Goal: Ask a question: Seek information or help from site administrators or community

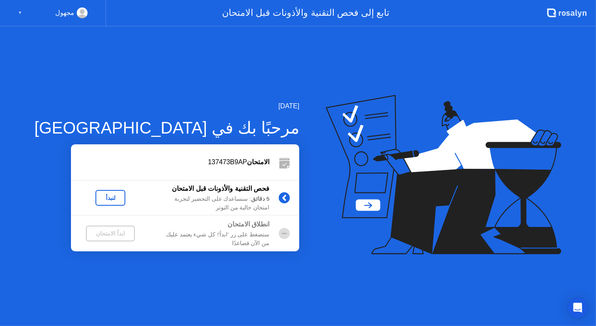
click at [99, 200] on div "لنبدأ" at bounding box center [110, 198] width 23 height 7
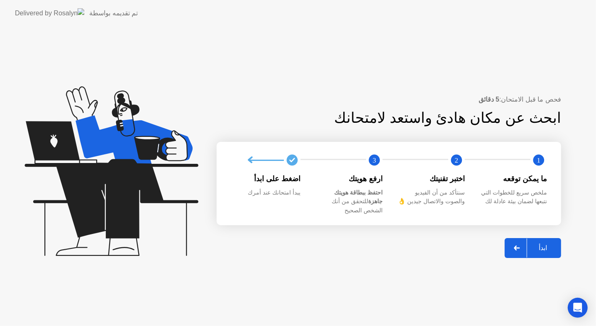
click at [552, 244] on div "ابدأ" at bounding box center [543, 248] width 32 height 8
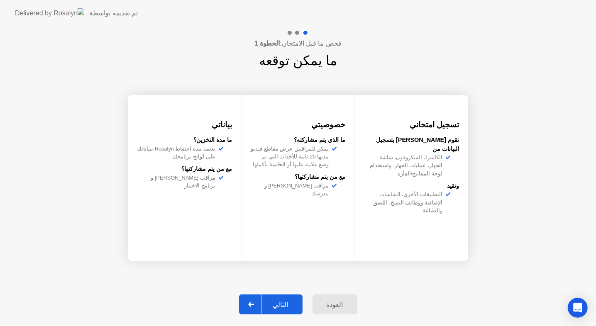
click at [279, 303] on div "التالي" at bounding box center [280, 305] width 39 height 8
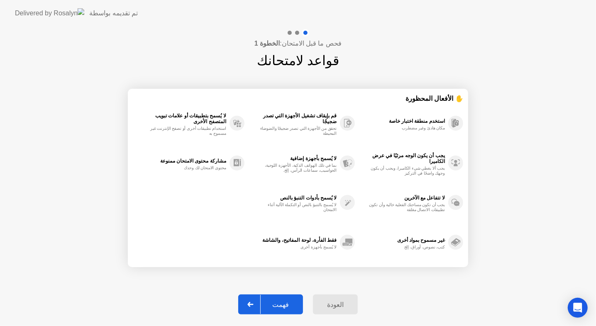
click at [289, 305] on div "فهمت" at bounding box center [281, 305] width 40 height 8
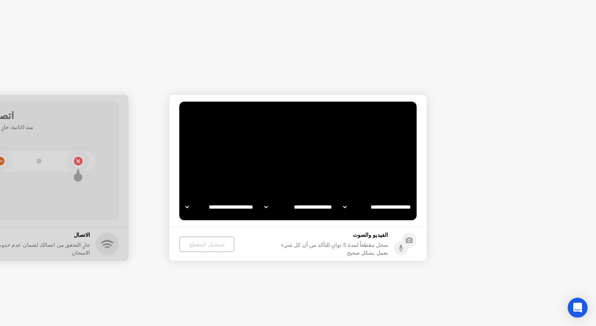
select select "**********"
select select "*******"
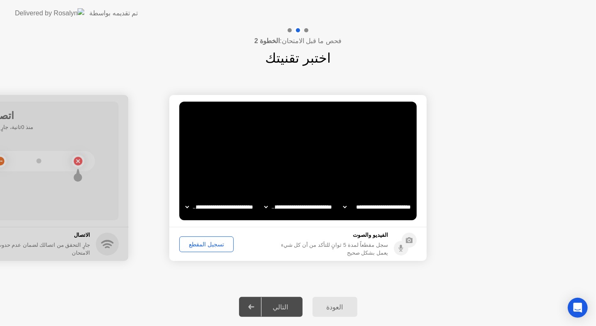
click at [205, 246] on div "تسجيل المقطع" at bounding box center [206, 244] width 49 height 7
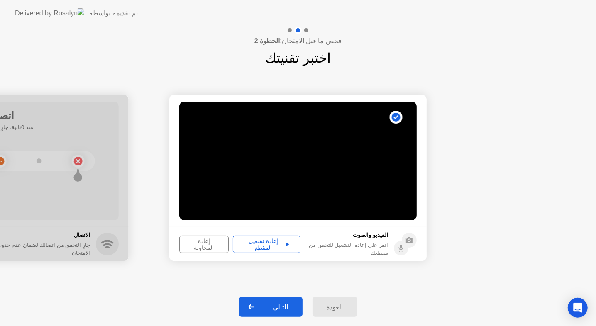
click at [268, 249] on button "إعادة تشغيل المقطع" at bounding box center [267, 244] width 68 height 17
click at [281, 308] on div "التالي" at bounding box center [280, 307] width 39 height 8
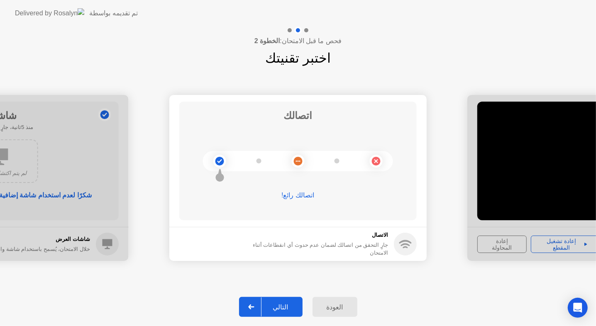
click at [282, 311] on div "التالي" at bounding box center [280, 307] width 39 height 8
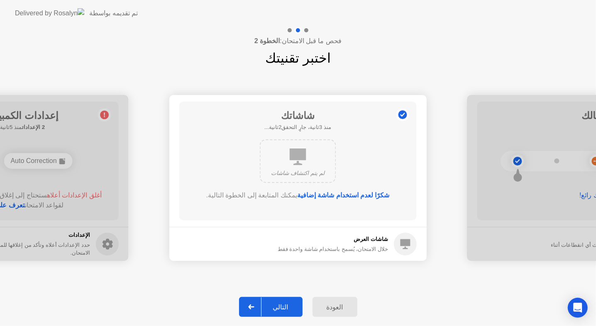
click at [282, 311] on div "التالي" at bounding box center [280, 307] width 39 height 8
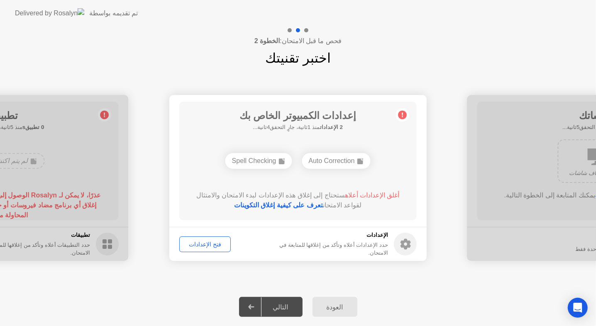
click at [216, 248] on div "فتح الإعدادات" at bounding box center [205, 244] width 46 height 7
click at [395, 171] on div "إعدادات الكمبيوتر الخاص بك 2 الإعدادات منذ 3ثانية، جارٍ التحقق2ثانية... Auto Co…" at bounding box center [297, 161] width 237 height 119
click at [312, 203] on link "تعرف على كيفية إغلاق التكوينات" at bounding box center [278, 205] width 89 height 7
click at [204, 244] on div "فتح الإعدادات" at bounding box center [205, 244] width 46 height 7
click at [211, 243] on div "فتح الإعدادات" at bounding box center [205, 244] width 46 height 7
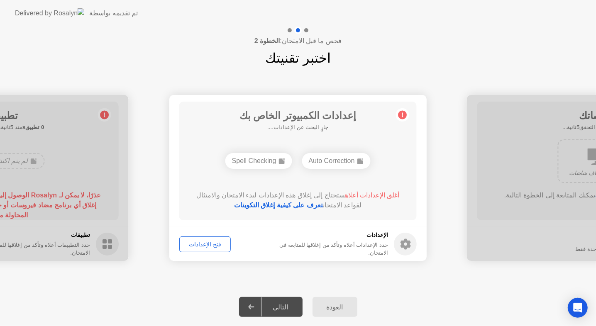
click at [204, 244] on div "فتح الإعدادات" at bounding box center [205, 244] width 46 height 7
click at [214, 293] on div "العودة التالي" at bounding box center [298, 307] width 596 height 38
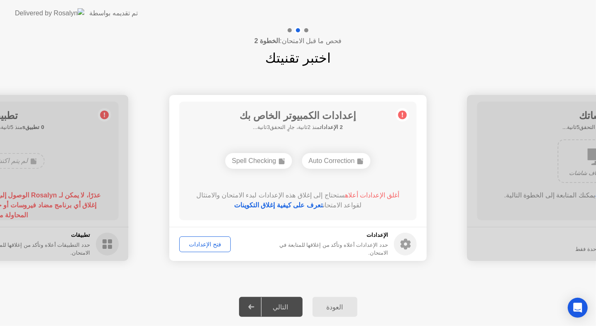
click at [204, 249] on button "فتح الإعدادات" at bounding box center [204, 245] width 51 height 16
click at [205, 244] on div "فتح الإعدادات" at bounding box center [205, 244] width 46 height 7
click at [215, 243] on div "فتح الإعدادات" at bounding box center [205, 244] width 46 height 7
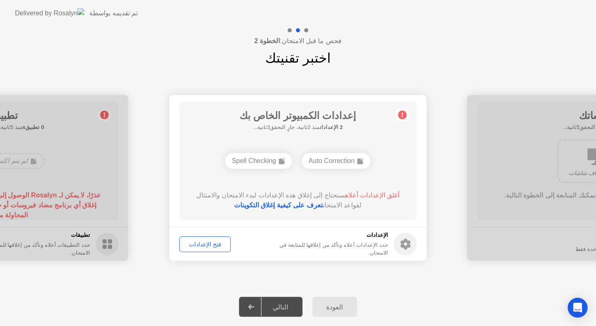
click at [214, 276] on div "**********" at bounding box center [298, 178] width 596 height 220
click at [194, 247] on div "فتح الإعدادات" at bounding box center [205, 244] width 46 height 7
click at [196, 242] on div "فتح الإعدادات" at bounding box center [205, 244] width 46 height 7
click at [212, 238] on button "فتح الإعدادات" at bounding box center [204, 245] width 51 height 16
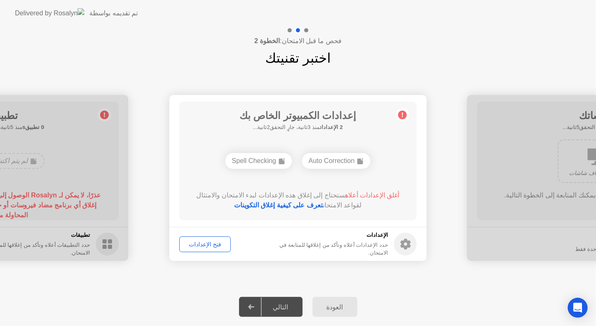
click at [212, 238] on button "فتح الإعدادات" at bounding box center [204, 245] width 51 height 16
drag, startPoint x: 212, startPoint y: 238, endPoint x: 199, endPoint y: 245, distance: 14.3
click at [199, 245] on button "فتح الإعدادات" at bounding box center [204, 245] width 51 height 16
click at [199, 245] on div "فتح الإعدادات" at bounding box center [205, 244] width 46 height 7
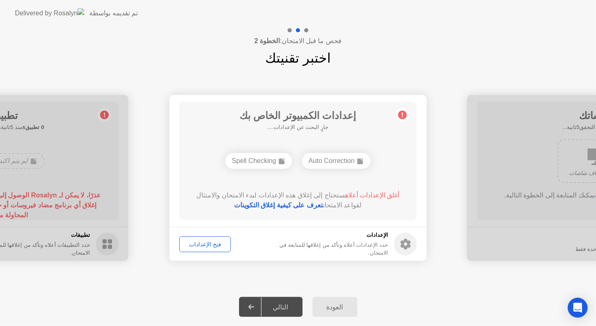
click at [200, 318] on div "العودة التالي" at bounding box center [298, 307] width 596 height 38
click at [198, 244] on div "فتح الإعدادات" at bounding box center [205, 244] width 46 height 7
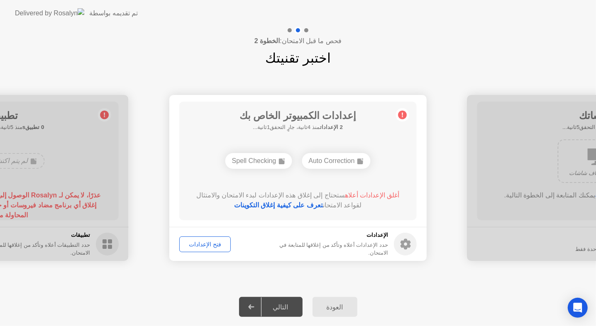
click at [198, 244] on div "فتح الإعدادات" at bounding box center [205, 244] width 46 height 7
click at [200, 244] on div "فتح الإعدادات" at bounding box center [205, 244] width 46 height 7
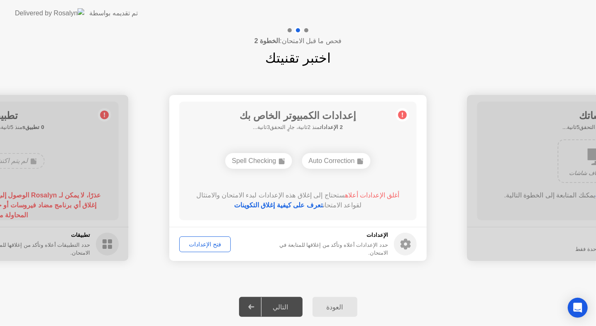
drag, startPoint x: 262, startPoint y: 169, endPoint x: 262, endPoint y: 160, distance: 9.6
click at [262, 160] on div "Auto Correction Spell Checking" at bounding box center [298, 161] width 190 height 22
click at [262, 160] on div "Spell Checking" at bounding box center [258, 161] width 67 height 16
click at [205, 249] on button "فتح الإعدادات" at bounding box center [204, 245] width 51 height 16
click at [218, 244] on div "فتح الإعدادات" at bounding box center [205, 244] width 46 height 7
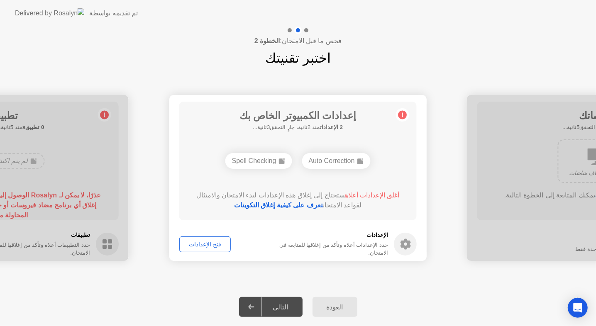
drag, startPoint x: 406, startPoint y: 244, endPoint x: 377, endPoint y: 238, distance: 28.9
click at [377, 238] on div "الإعدادات حدد الإعدادات أعلاه وتأكد من إغلاقها للمتابعة في الامتحان." at bounding box center [339, 244] width 154 height 26
click at [377, 238] on h5 "الإعدادات" at bounding box center [325, 235] width 126 height 8
click at [211, 244] on div "فتح الإعدادات" at bounding box center [205, 244] width 46 height 7
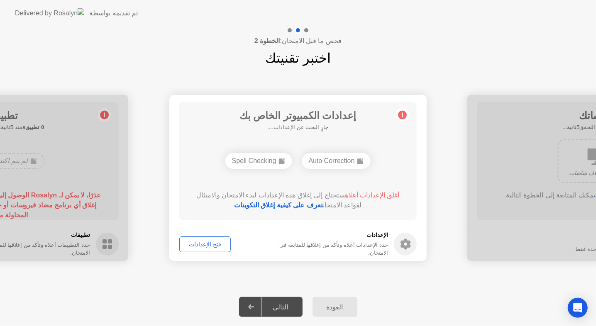
click at [211, 244] on div "فتح الإعدادات" at bounding box center [205, 244] width 46 height 7
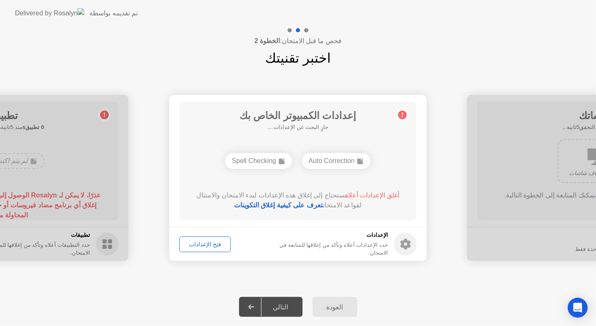
click at [211, 244] on div "فتح الإعدادات" at bounding box center [205, 244] width 46 height 7
click at [205, 237] on button "فتح الإعدادات" at bounding box center [204, 245] width 51 height 16
click at [198, 246] on div "فتح الإعدادات" at bounding box center [205, 244] width 46 height 7
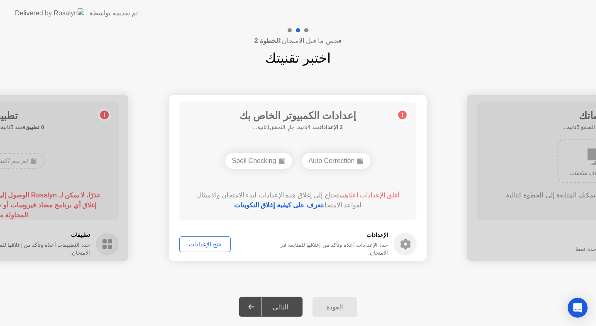
click at [198, 246] on div "فتح الإعدادات" at bounding box center [205, 244] width 46 height 7
click at [340, 173] on div "إعدادات الكمبيوتر الخاص بك 2 الإعدادات منذ 0ثانية، جارٍ التحقق5ثانية... Auto Co…" at bounding box center [297, 161] width 237 height 119
click at [407, 115] on circle at bounding box center [402, 115] width 9 height 9
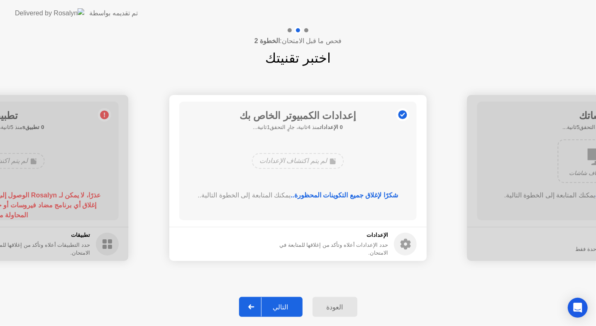
click at [286, 308] on div "التالي" at bounding box center [280, 307] width 39 height 8
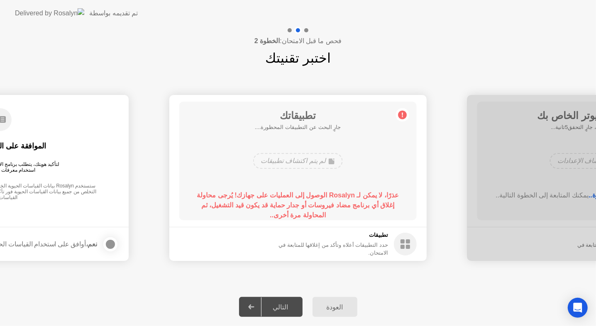
click at [286, 308] on div "التالي" at bounding box center [280, 307] width 39 height 8
click at [371, 247] on div "حدد التطبيقات أعلاه وتأكد من إغلاقها للمتابعة في الامتحان." at bounding box center [325, 249] width 126 height 16
click at [310, 161] on div "لم يتم اكتشاف تطبيقات" at bounding box center [297, 161] width 89 height 16
click at [391, 241] on div "تطبيقات حدد التطبيقات أعلاه وتأكد من إغلاقها للمتابعة في الامتحان." at bounding box center [339, 244] width 154 height 26
click at [290, 306] on div "التالي" at bounding box center [280, 307] width 39 height 8
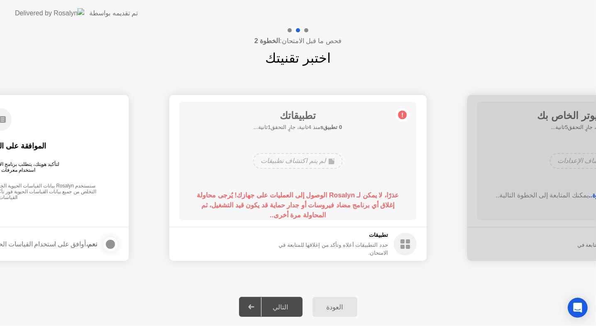
click at [307, 207] on b "عذرًا، لا يمكن لـ Rosalyn الوصول إلى العمليات على جهازك! يُرجى محاولة إغلاق أي …" at bounding box center [298, 205] width 202 height 27
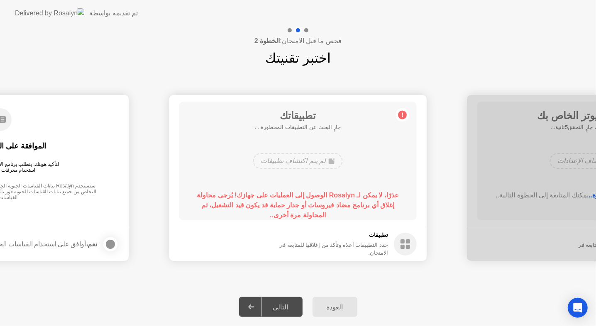
click at [307, 207] on b "عذرًا، لا يمكن لـ Rosalyn الوصول إلى العمليات على جهازك! يُرجى محاولة إغلاق أي …" at bounding box center [298, 205] width 202 height 27
click at [378, 230] on footer "تطبيقات حدد التطبيقات أعلاه وتأكد من إغلاقها للمتابعة في الامتحان." at bounding box center [297, 244] width 257 height 34
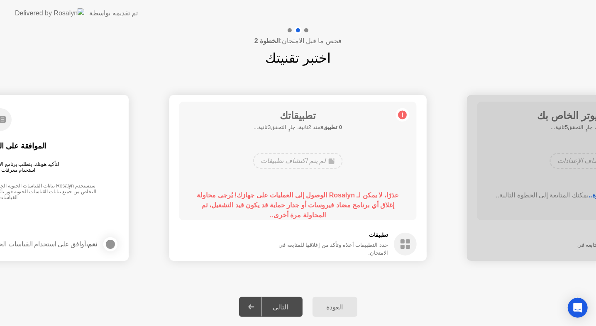
click at [378, 230] on footer "تطبيقات حدد التطبيقات أعلاه وتأكد من إغلاقها للمتابعة في الامتحان." at bounding box center [297, 244] width 257 height 34
drag, startPoint x: 378, startPoint y: 230, endPoint x: 326, endPoint y: 238, distance: 53.0
click at [326, 238] on footer "تطبيقات حدد التطبيقات أعلاه وتأكد من إغلاقها للمتابعة في الامتحان." at bounding box center [297, 244] width 257 height 34
drag, startPoint x: 326, startPoint y: 238, endPoint x: 284, endPoint y: 320, distance: 92.1
click at [284, 320] on div "**********" at bounding box center [298, 177] width 596 height 300
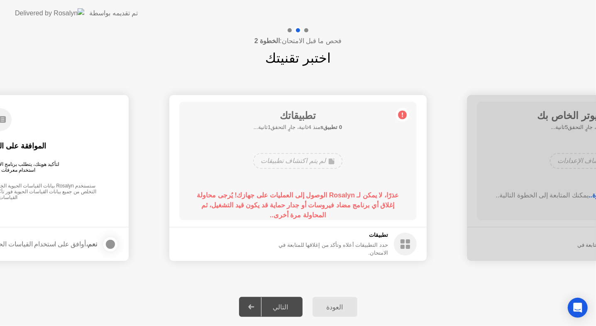
drag, startPoint x: 284, startPoint y: 320, endPoint x: 286, endPoint y: 303, distance: 17.1
click at [286, 303] on div "العودة التالي" at bounding box center [298, 307] width 596 height 38
click at [286, 303] on div "التالي" at bounding box center [280, 307] width 39 height 8
click at [404, 326] on div "العودة التالي" at bounding box center [298, 307] width 596 height 38
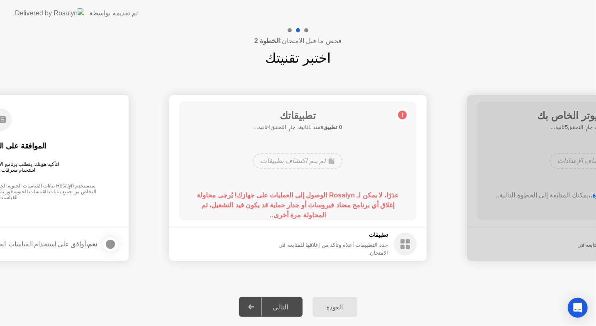
click at [404, 326] on div "العودة التالي" at bounding box center [298, 307] width 596 height 38
click at [328, 171] on div "لم يتم اكتشاف تطبيقات" at bounding box center [298, 161] width 190 height 22
click at [305, 160] on div "لم يتم اكتشاف تطبيقات" at bounding box center [297, 161] width 89 height 16
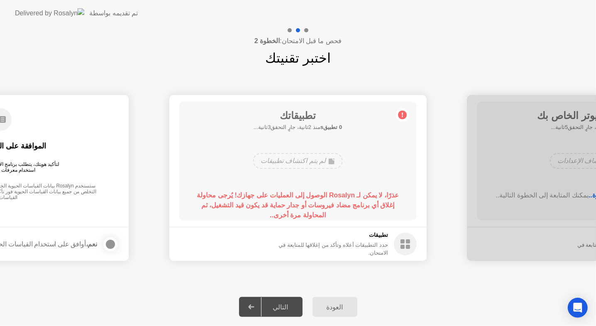
click at [305, 160] on div "لم يتم اكتشاف تطبيقات" at bounding box center [297, 161] width 89 height 16
click at [82, 107] on div "الموافقة على القياسات الحيوية لتأكيد هويتك، يتطلب برنامج الاختبار الخاص بك من R…" at bounding box center [-1, 155] width 237 height 107
click at [406, 117] on circle at bounding box center [402, 115] width 9 height 9
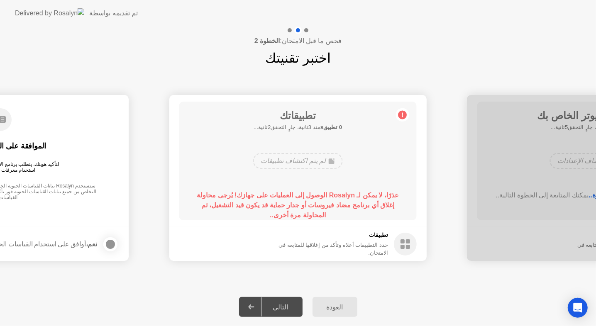
drag, startPoint x: 406, startPoint y: 117, endPoint x: 352, endPoint y: 192, distance: 92.0
click at [352, 192] on main "تطبيقاتك 0 تطبيقs منذ 3ثانية، جارٍ التحقق2ثانية... لم يتم اكتشاف تطبيقات عذرًا،…" at bounding box center [297, 161] width 257 height 132
click at [352, 192] on b "عذرًا، لا يمكن لـ Rosalyn الوصول إلى العمليات على جهازك! يُرجى محاولة إغلاق أي …" at bounding box center [298, 205] width 202 height 27
drag, startPoint x: 352, startPoint y: 192, endPoint x: 298, endPoint y: 194, distance: 54.4
click at [298, 194] on b "عذرًا، لا يمكن لـ Rosalyn الوصول إلى العمليات على جهازك! يُرجى محاولة إغلاق أي …" at bounding box center [298, 205] width 202 height 27
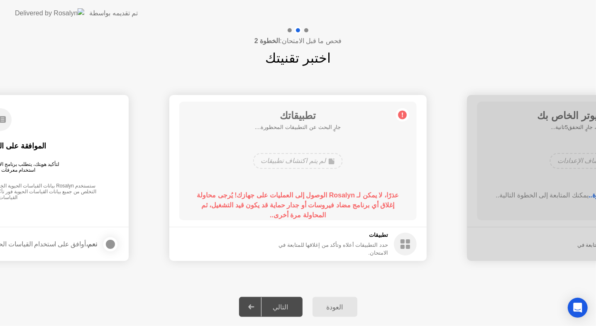
drag, startPoint x: 298, startPoint y: 194, endPoint x: 332, endPoint y: 159, distance: 48.4
click at [332, 159] on div "تطبيقاتك جارٍ البحث عن التطبيقات المحظورة.... لم يتم اكتشاف تطبيقات عذرًا، لا ي…" at bounding box center [297, 161] width 237 height 119
click at [332, 159] on ellipse at bounding box center [333, 159] width 2 height 2
click at [304, 127] on h5 "0 تطبيقs منذ 1ثانية، جارٍ التحقق4ثانية..." at bounding box center [298, 127] width 88 height 8
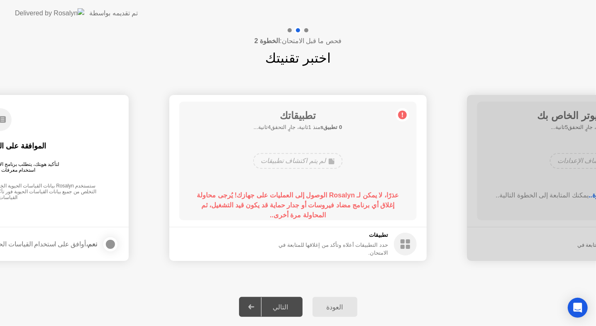
click at [304, 127] on h5 "0 تطبيقs منذ 1ثانية، جارٍ التحقق4ثانية..." at bounding box center [298, 127] width 88 height 8
click at [254, 306] on icon at bounding box center [251, 307] width 6 height 5
drag, startPoint x: 377, startPoint y: 231, endPoint x: 387, endPoint y: 326, distance: 95.6
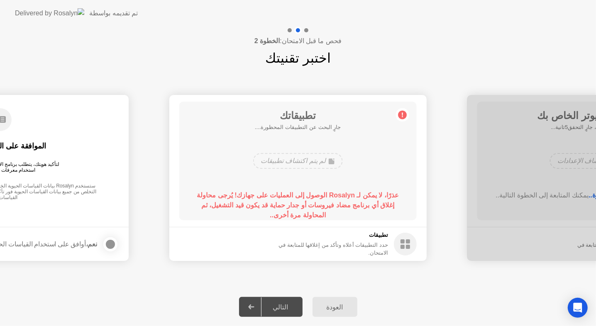
click at [387, 326] on div "**********" at bounding box center [298, 177] width 596 height 300
click at [342, 217] on div "تطبيقاتك 0 تطبيقs منذ 2ثانية، جارٍ التحقق3ثانية... لم يتم اكتشاف تطبيقات عذرًا،…" at bounding box center [297, 161] width 237 height 119
click at [342, 217] on div "تطبيقاتك 0 تطبيقs منذ 3ثانية، جارٍ التحقق2ثانية... لم يتم اكتشاف تطبيقات عذرًا،…" at bounding box center [297, 161] width 237 height 119
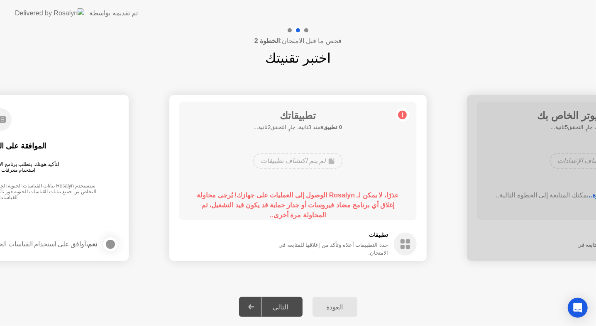
click at [342, 217] on div "تطبيقاتك 0 تطبيقs منذ 3ثانية، جارٍ التحقق2ثانية... لم يتم اكتشاف تطبيقات عذرًا،…" at bounding box center [297, 161] width 237 height 119
click at [342, 217] on div "تطبيقاتك 0 تطبيقs منذ 4ثانية، جارٍ التحقق1ثانية... لم يتم اكتشاف تطبيقات عذرًا،…" at bounding box center [297, 161] width 237 height 119
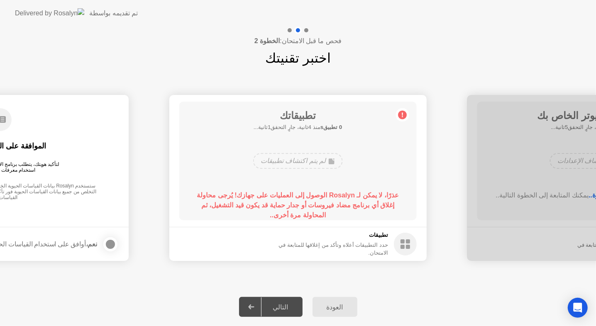
click at [342, 217] on div "تطبيقاتك 0 تطبيقs منذ 4ثانية، جارٍ التحقق1ثانية... لم يتم اكتشاف تطبيقات عذرًا،…" at bounding box center [297, 161] width 237 height 119
click at [290, 204] on b "عذرًا، لا يمكن لـ Rosalyn الوصول إلى العمليات على جهازك! يُرجى محاولة إغلاق أي …" at bounding box center [298, 205] width 202 height 27
click at [336, 151] on div "لم يتم اكتشاف تطبيقات" at bounding box center [298, 161] width 190 height 22
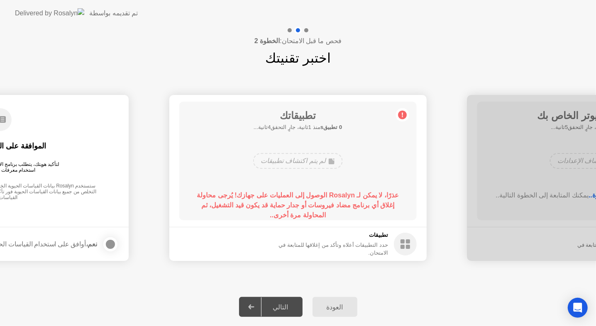
click at [324, 216] on div "تطبيقاتك 0 تطبيقs منذ 1ثانية، جارٍ التحقق4ثانية... لم يتم اكتشاف تطبيقات عذرًا،…" at bounding box center [297, 161] width 237 height 119
click at [398, 326] on div "العودة التالي" at bounding box center [298, 307] width 596 height 38
click at [298, 208] on b "عذرًا، لا يمكن لـ Rosalyn الوصول إلى العمليات على جهازك! يُرجى محاولة إغلاق أي …" at bounding box center [298, 205] width 202 height 27
drag, startPoint x: 298, startPoint y: 208, endPoint x: 304, endPoint y: 150, distance: 58.1
click at [304, 150] on div "تطبيقاتك 0 تطبيقs منذ 4ثانية، جارٍ التحقق1ثانية... لم يتم اكتشاف تطبيقات عذرًا،…" at bounding box center [297, 161] width 237 height 119
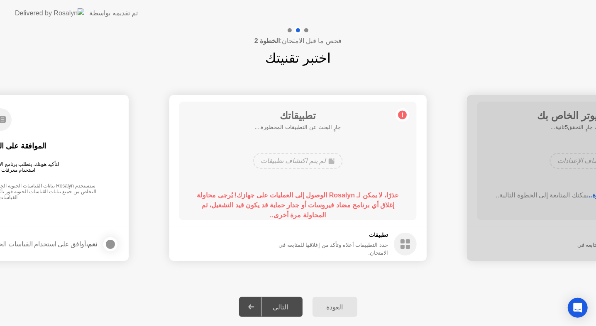
click at [304, 150] on div "لم يتم اكتشاف تطبيقات" at bounding box center [298, 161] width 190 height 22
drag, startPoint x: 304, startPoint y: 150, endPoint x: 324, endPoint y: 280, distance: 131.4
click at [324, 280] on div "**********" at bounding box center [298, 178] width 596 height 220
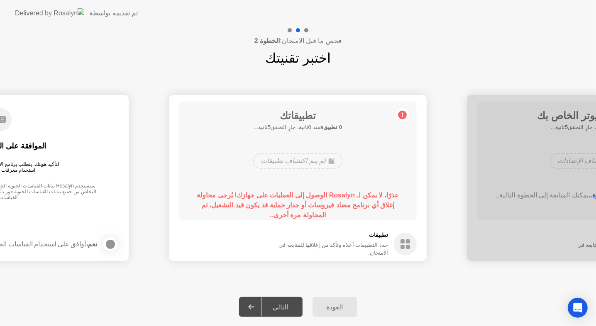
click at [320, 231] on footer "تطبيقات حدد التطبيقات أعلاه وتأكد من إغلاقها للمتابعة في الامتحان." at bounding box center [297, 244] width 257 height 34
drag, startPoint x: 320, startPoint y: 231, endPoint x: 370, endPoint y: 326, distance: 107.1
click at [370, 326] on div "**********" at bounding box center [298, 177] width 596 height 300
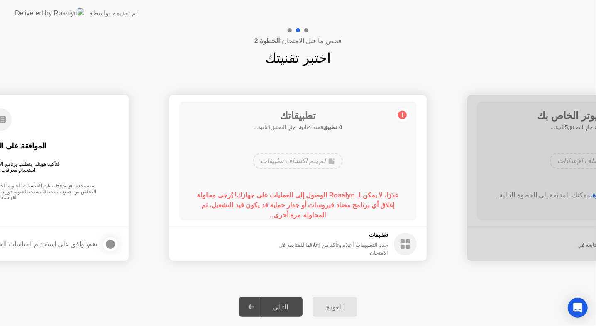
click at [440, 274] on div "**********" at bounding box center [298, 178] width 596 height 220
click at [359, 315] on div "العودة التالي" at bounding box center [298, 307] width 596 height 38
click at [330, 185] on div "تطبيقاتك 0 تطبيقs منذ 3ثانية، جارٍ التحقق2ثانية... لم يتم اكتشاف تطبيقات عذرًا،…" at bounding box center [297, 161] width 237 height 119
click at [330, 185] on div "تطبيقاتك 0 تطبيقs منذ 4ثانية، جارٍ التحقق1ثانية... لم يتم اكتشاف تطبيقات عذرًا،…" at bounding box center [297, 161] width 237 height 119
click at [335, 311] on div "العودة" at bounding box center [335, 307] width 40 height 8
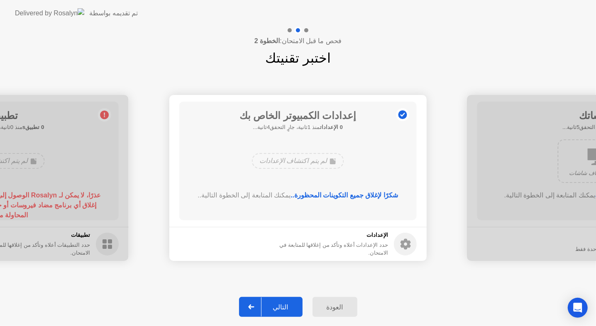
click at [287, 306] on div "التالي" at bounding box center [280, 307] width 39 height 8
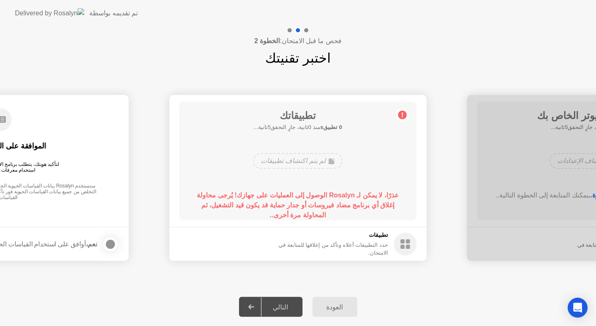
click at [307, 202] on b "عذرًا، لا يمكن لـ Rosalyn الوصول إلى العمليات على جهازك! يُرجى محاولة إغلاق أي …" at bounding box center [298, 205] width 202 height 27
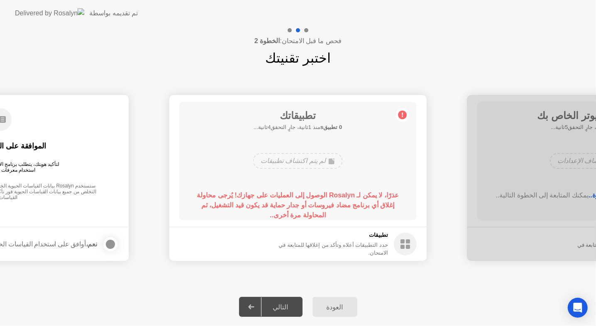
click at [307, 202] on b "عذرًا، لا يمكن لـ Rosalyn الوصول إلى العمليات على جهازك! يُرجى محاولة إغلاق أي …" at bounding box center [298, 205] width 202 height 27
click at [334, 321] on div "العودة التالي" at bounding box center [298, 307] width 596 height 38
click at [323, 223] on main "تطبيقاتك 0 تطبيقs منذ 1ثانية، جارٍ التحقق4ثانية... لم يتم اكتشاف تطبيقات عذرًا،…" at bounding box center [297, 161] width 257 height 132
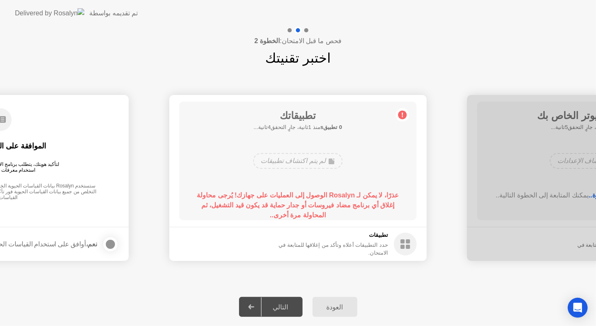
drag, startPoint x: 323, startPoint y: 223, endPoint x: 328, endPoint y: 244, distance: 21.7
click at [328, 244] on app-apps "تطبيقاتك 0 تطبيقs منذ 1ثانية، جارٍ التحقق4ثانية... لم يتم اكتشاف تطبيقات عذرًا،…" at bounding box center [297, 178] width 257 height 166
click at [337, 306] on div "العودة" at bounding box center [335, 307] width 40 height 8
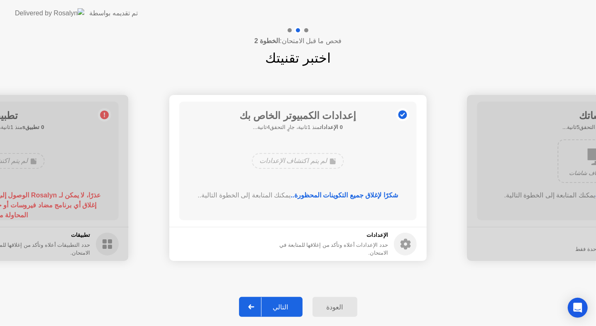
click at [287, 301] on button "التالي" at bounding box center [271, 307] width 64 height 20
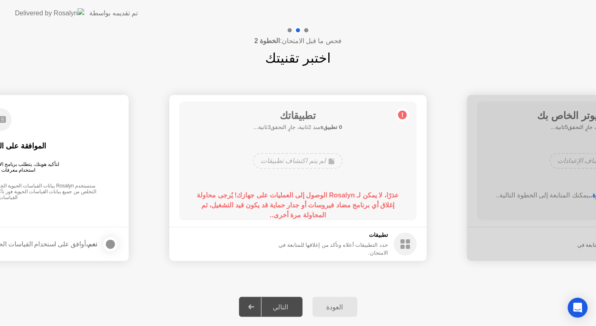
click at [331, 223] on main "تطبيقاتك 0 تطبيقs منذ 2ثانية، جارٍ التحقق3ثانية... لم يتم اكتشاف تطبيقات عذرًا،…" at bounding box center [297, 161] width 257 height 132
drag, startPoint x: 331, startPoint y: 223, endPoint x: 331, endPoint y: 204, distance: 19.1
click at [331, 204] on main "تطبيقاتك 0 تطبيقs منذ 2ثانية، جارٍ التحقق3ثانية... لم يتم اكتشاف تطبيقات عذرًا،…" at bounding box center [297, 161] width 257 height 132
click at [331, 204] on b "عذرًا، لا يمكن لـ Rosalyn الوصول إلى العمليات على جهازك! يُرجى محاولة إغلاق أي …" at bounding box center [298, 205] width 202 height 27
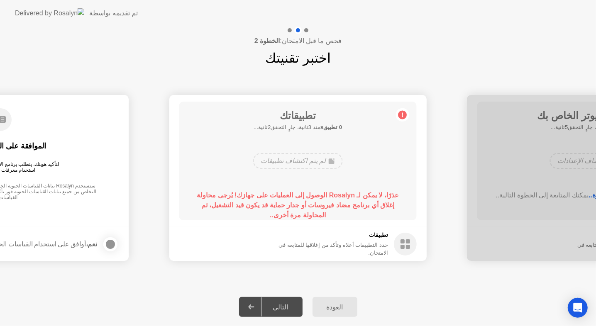
click at [331, 204] on b "عذرًا، لا يمكن لـ Rosalyn الوصول إلى العمليات على جهازك! يُرجى محاولة إغلاق أي …" at bounding box center [298, 205] width 202 height 27
drag, startPoint x: 331, startPoint y: 204, endPoint x: 284, endPoint y: 287, distance: 95.7
click at [284, 287] on div "**********" at bounding box center [298, 178] width 596 height 220
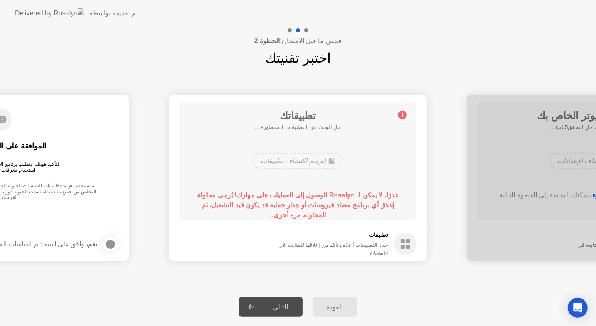
drag, startPoint x: 286, startPoint y: 317, endPoint x: 285, endPoint y: 306, distance: 11.2
click at [285, 306] on div "العودة التالي" at bounding box center [298, 307] width 596 height 38
click at [285, 306] on div "التالي" at bounding box center [280, 307] width 39 height 8
click at [295, 180] on div "تطبيقاتك 0 تطبيقs منذ 0ثانية، جارٍ التحقق5ثانية... لم يتم اكتشاف تطبيقات عذرًا،…" at bounding box center [297, 161] width 237 height 119
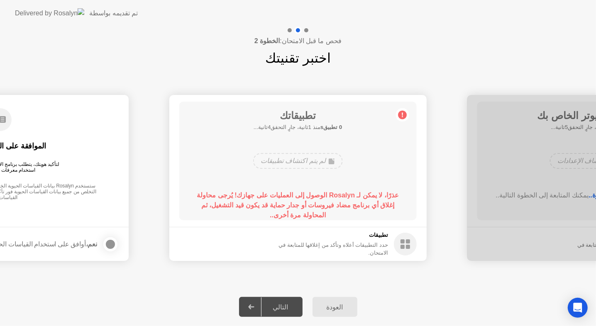
click at [314, 169] on div "لم يتم اكتشاف تطبيقات" at bounding box center [298, 161] width 190 height 22
drag, startPoint x: 314, startPoint y: 169, endPoint x: 349, endPoint y: 258, distance: 95.3
click at [349, 258] on app-apps "تطبيقاتك 0 تطبيقs منذ 2ثانية، جارٍ التحقق3ثانية... لم يتم اكتشاف تطبيقات عذرًا،…" at bounding box center [297, 178] width 257 height 166
click at [575, 311] on icon "Open Intercom Messenger" at bounding box center [578, 308] width 10 height 11
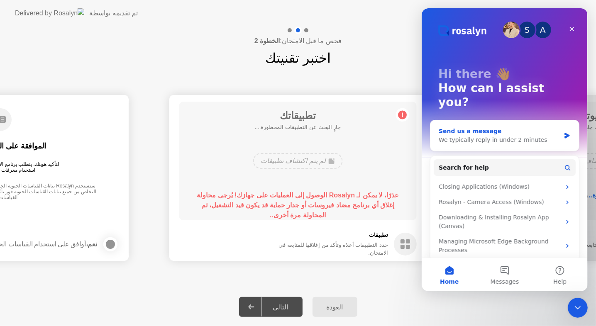
click at [545, 127] on div "Send us a message" at bounding box center [499, 131] width 122 height 9
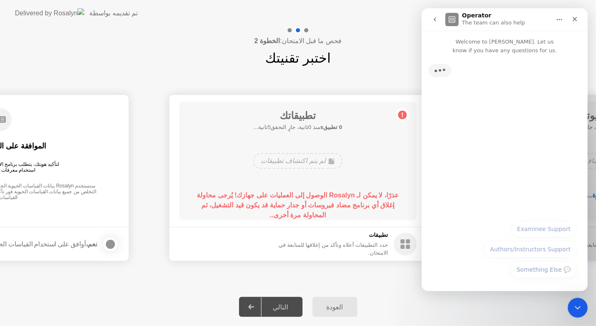
click at [545, 120] on div "Typing" at bounding box center [504, 135] width 166 height 161
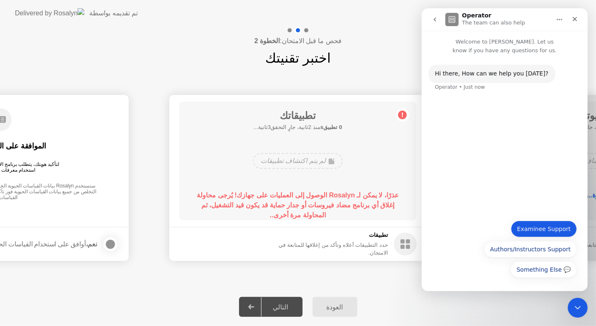
click at [535, 232] on button "Examinee Support" at bounding box center [544, 229] width 66 height 17
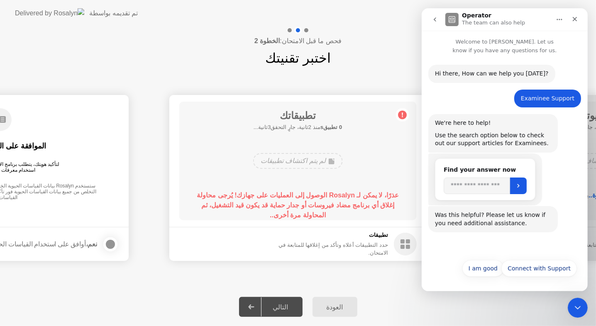
click at [437, 17] on icon "go back" at bounding box center [434, 19] width 7 height 7
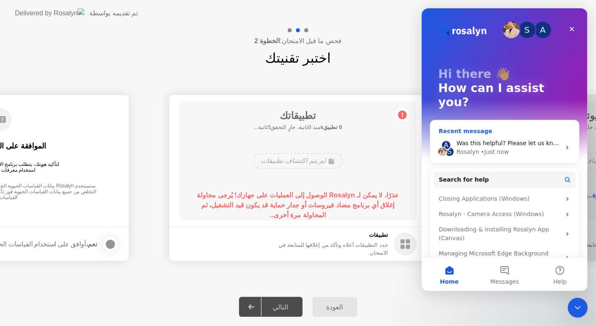
click at [506, 140] on span "Was this helpful? Please let us know if you need additional assistance." at bounding box center [558, 143] width 204 height 7
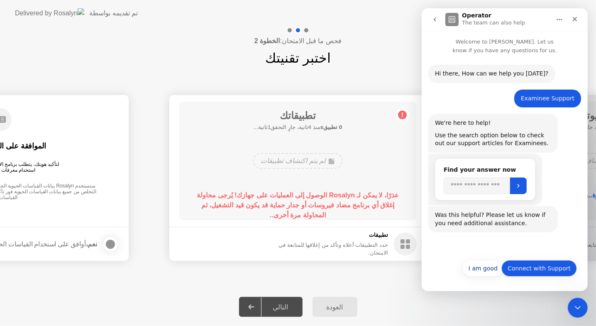
click at [518, 274] on button "Connect with Support" at bounding box center [539, 268] width 76 height 17
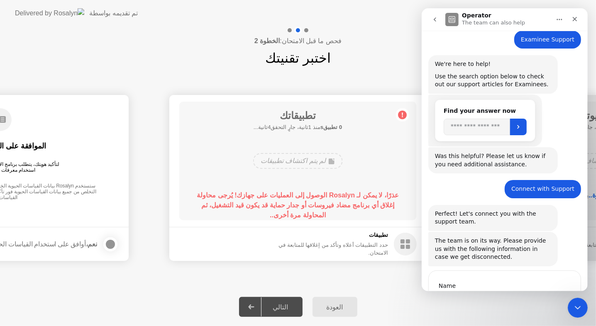
scroll to position [108, 0]
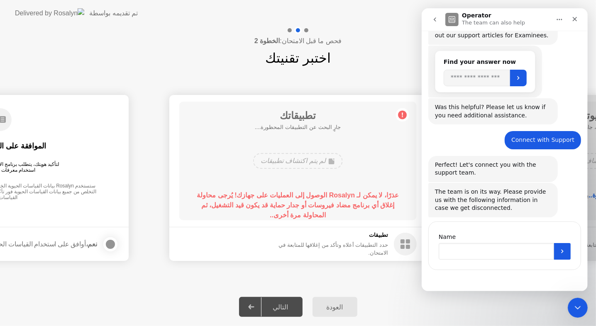
click at [520, 253] on input "Name" at bounding box center [495, 251] width 115 height 17
type input "*****"
click at [559, 253] on icon "Submit" at bounding box center [562, 251] width 7 height 7
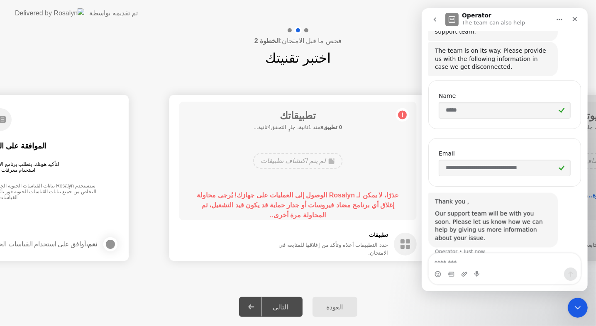
scroll to position [251, 0]
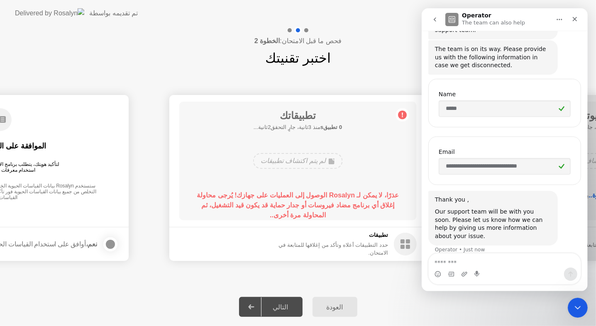
click at [509, 262] on textarea "Message…" at bounding box center [504, 261] width 152 height 14
type textarea "*"
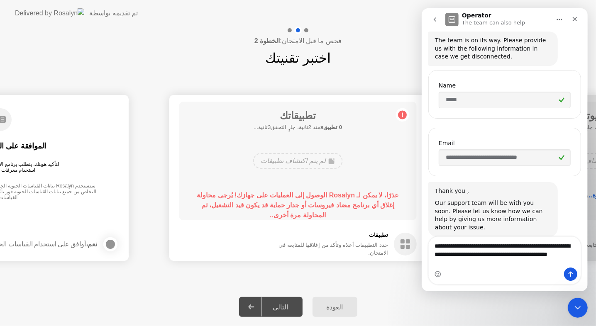
scroll to position [267, 0]
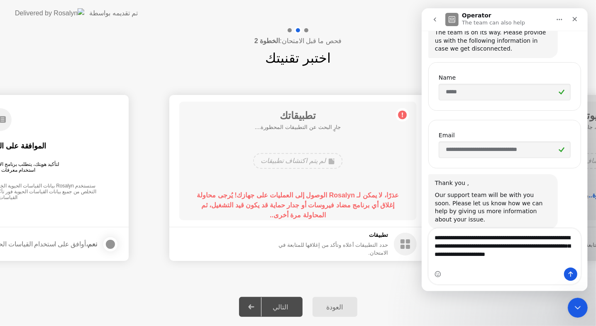
type textarea "**********"
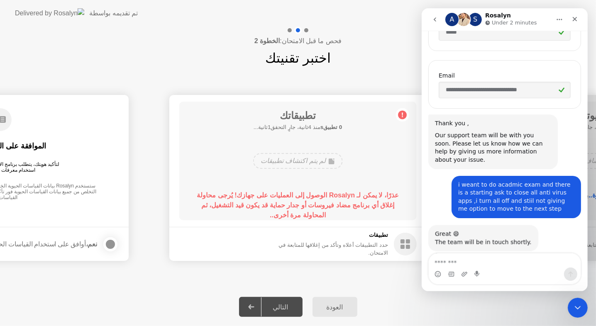
scroll to position [333, 0]
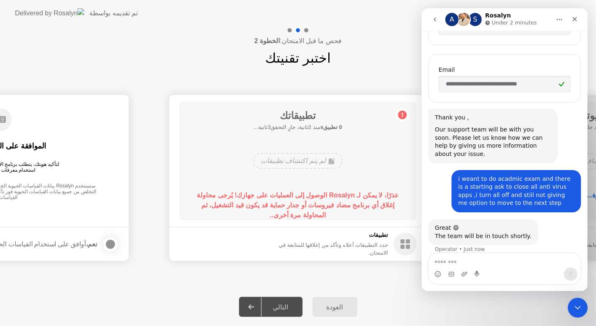
click at [377, 195] on b "عذرًا، لا يمكن لـ Rosalyn الوصول إلى العمليات على جهازك! يُرجى محاولة إغلاق أي …" at bounding box center [298, 205] width 202 height 27
click at [327, 197] on b "عذرًا، لا يمكن لـ Rosalyn الوصول إلى العمليات على جهازك! يُرجى محاولة إغلاق أي …" at bounding box center [298, 205] width 202 height 27
click at [297, 313] on div "**********" at bounding box center [298, 177] width 596 height 300
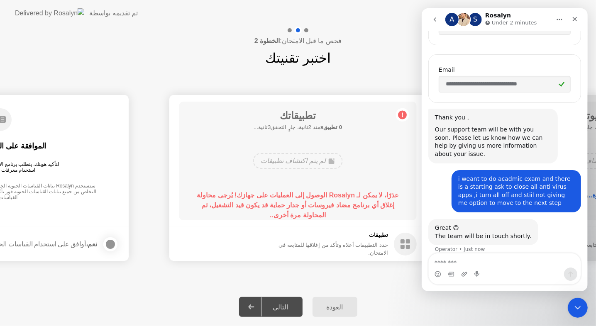
click at [335, 308] on div "العودة" at bounding box center [335, 307] width 40 height 8
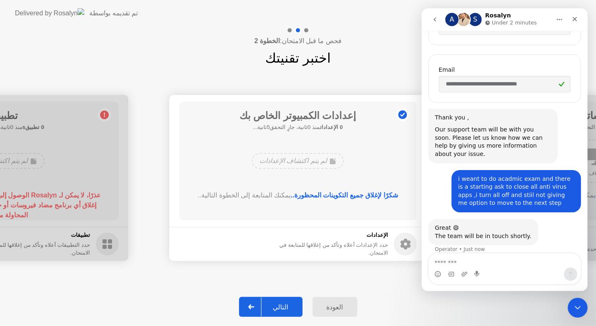
click at [281, 308] on div "التالي" at bounding box center [280, 307] width 39 height 8
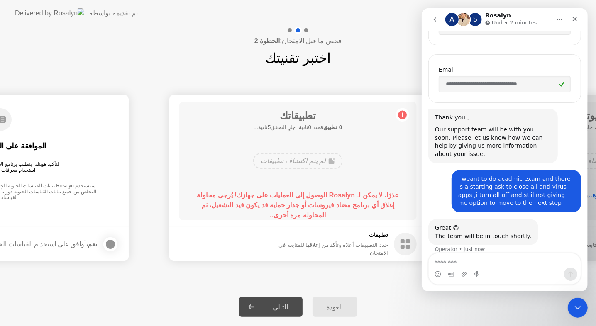
click at [276, 199] on div "عذرًا، لا يمكن لـ Rosalyn الوصول إلى العمليات على جهازك! يُرجى محاولة إغلاق أي …" at bounding box center [298, 206] width 214 height 30
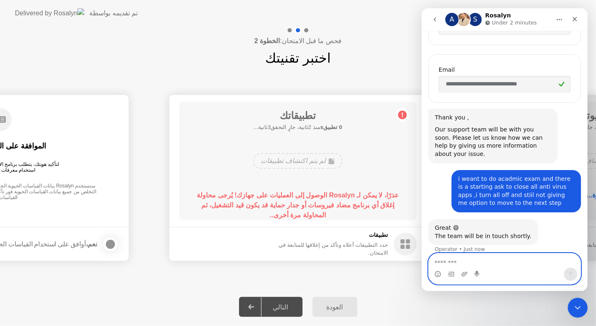
click at [466, 261] on textarea "Message…" at bounding box center [504, 261] width 152 height 14
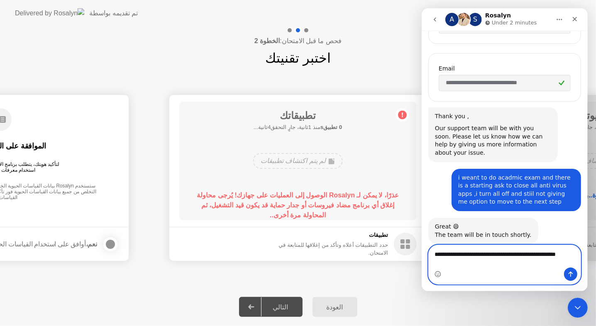
scroll to position [341, 0]
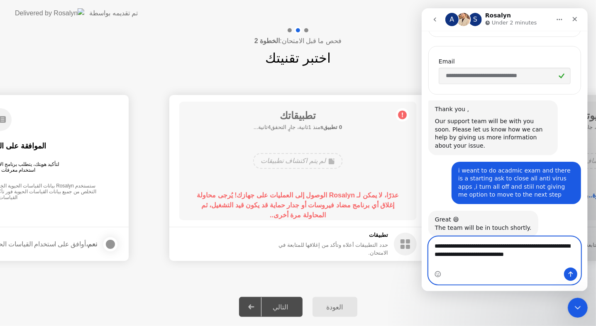
type textarea "**********"
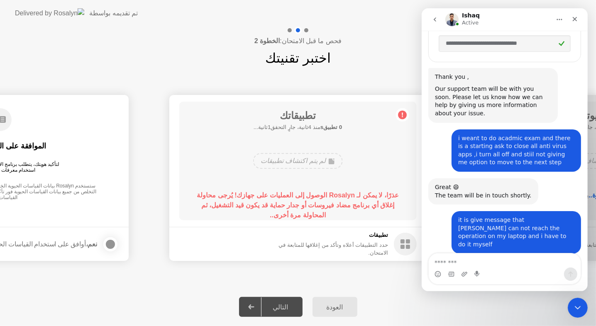
scroll to position [434, 0]
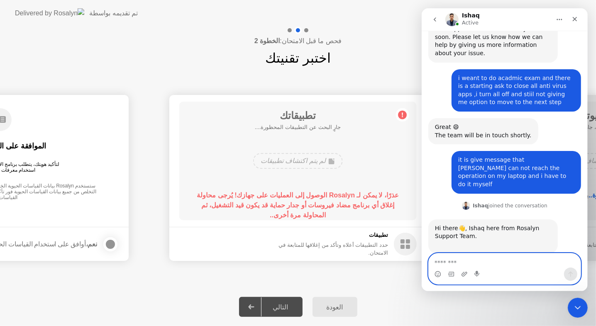
click at [485, 262] on textarea "Message…" at bounding box center [504, 261] width 152 height 14
type textarea "***"
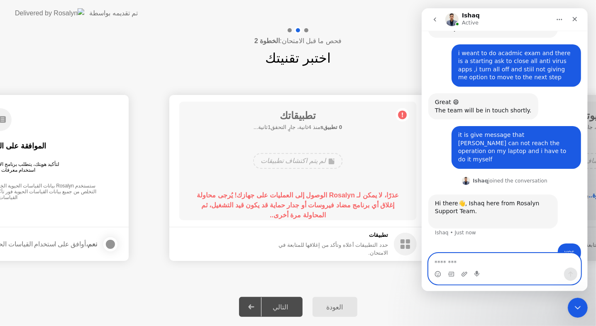
scroll to position [459, 0]
type textarea "**********"
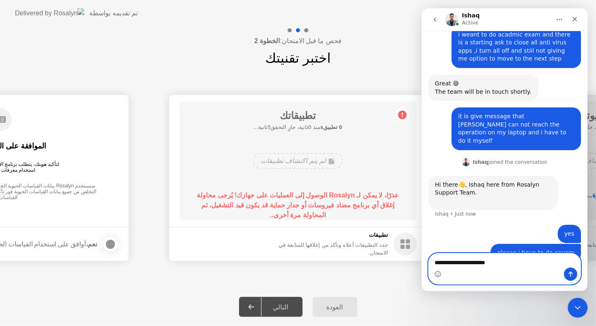
type textarea "**********"
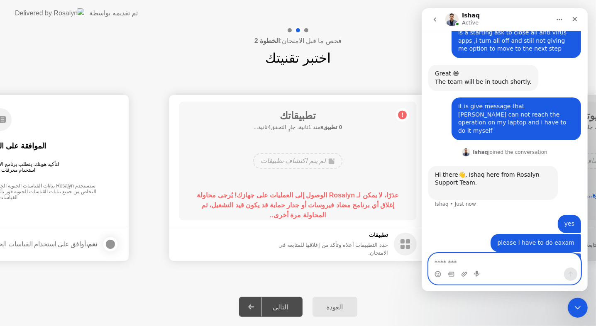
scroll to position [496, 0]
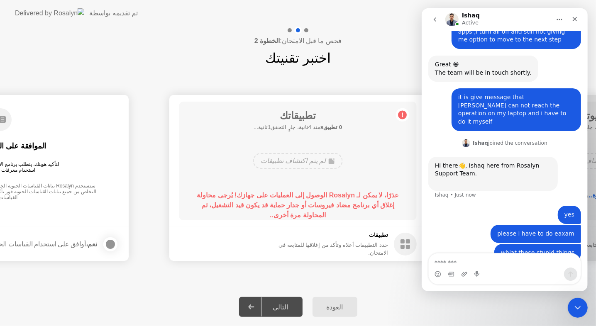
click at [350, 304] on button "العودة" at bounding box center [335, 307] width 45 height 20
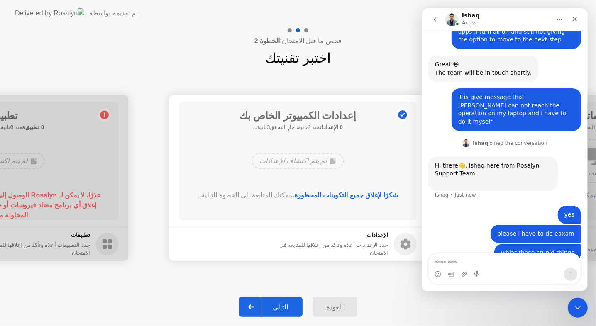
click at [281, 305] on div "التالي" at bounding box center [280, 307] width 39 height 8
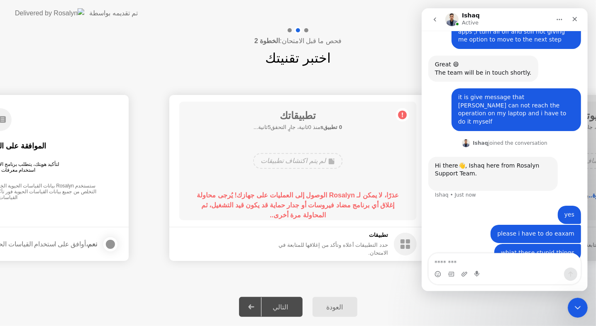
click at [287, 205] on b "عذرًا، لا يمكن لـ Rosalyn الوصول إلى العمليات على جهازك! يُرجى محاولة إغلاق أي …" at bounding box center [298, 205] width 202 height 27
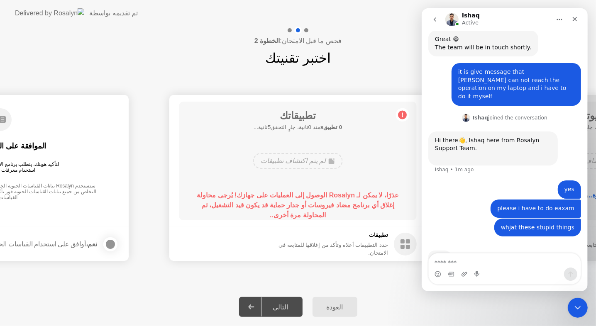
scroll to position [528, 0]
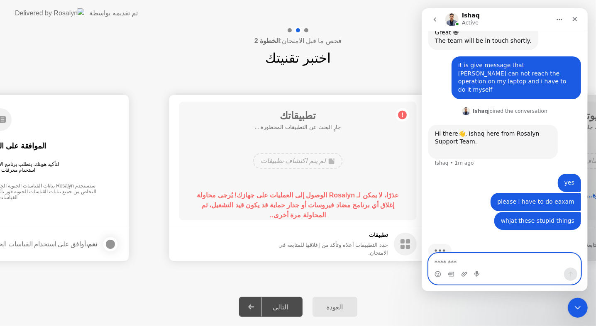
click at [464, 261] on textarea "Message…" at bounding box center [504, 261] width 152 height 14
type textarea "**********"
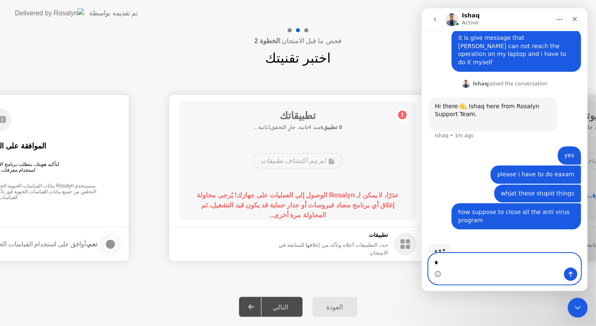
scroll to position [555, 0]
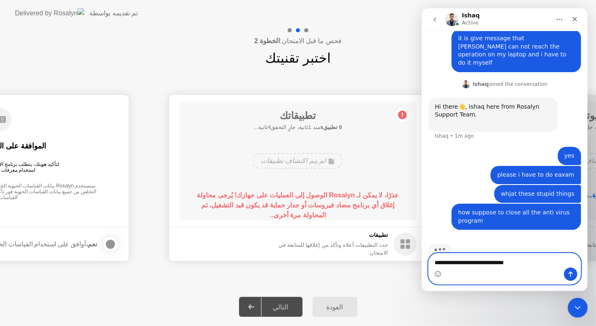
type textarea "**********"
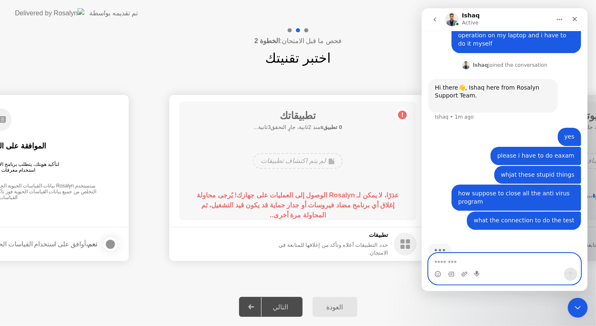
scroll to position [574, 0]
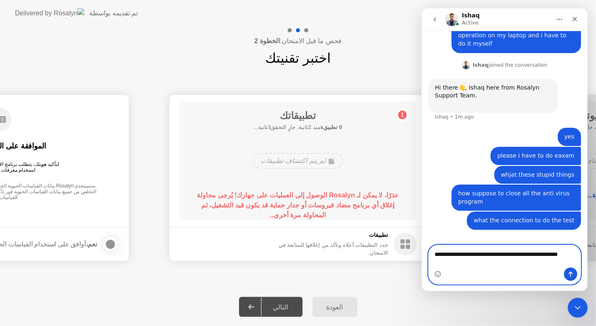
type textarea "**********"
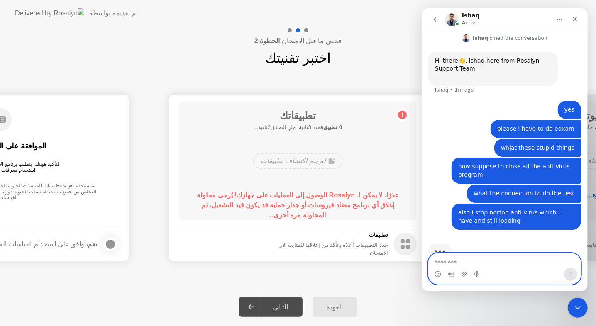
scroll to position [601, 0]
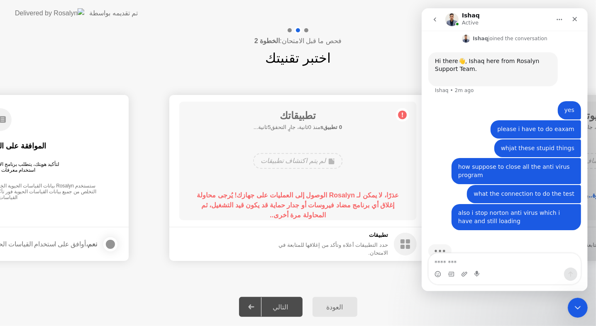
click at [279, 203] on b "عذرًا، لا يمكن لـ Rosalyn الوصول إلى العمليات على جهازك! يُرجى محاولة إغلاق أي …" at bounding box center [298, 205] width 202 height 27
click at [76, 219] on main "الموافقة على القياسات الحيوية لتأكيد هويتك، يتطلب برنامج الاختبار الخاص بك من R…" at bounding box center [-1, 161] width 257 height 132
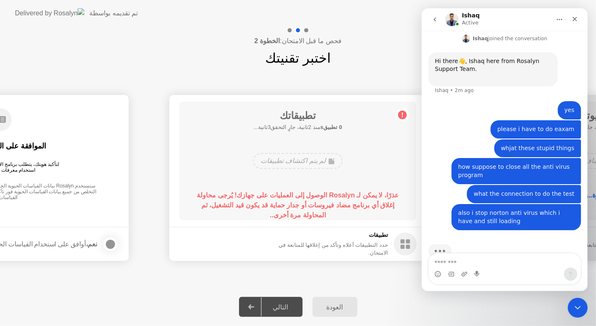
click at [76, 219] on main "الموافقة على القياسات الحيوية لتأكيد هويتك، يتطلب برنامج الاختبار الخاص بك من R…" at bounding box center [-1, 161] width 257 height 132
drag, startPoint x: 76, startPoint y: 219, endPoint x: 107, endPoint y: 244, distance: 40.1
click at [107, 244] on app-biometrics-consent "الموافقة على القياسات الحيوية لتأكيد هويتك، يتطلب برنامج الاختبار الخاص بك من R…" at bounding box center [-1, 178] width 257 height 166
click at [107, 244] on div at bounding box center [110, 244] width 10 height 10
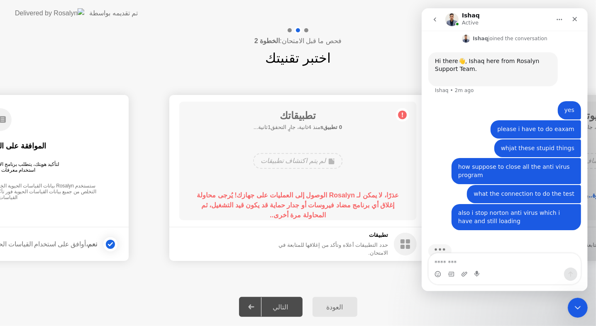
click at [107, 244] on div at bounding box center [110, 244] width 10 height 10
click at [254, 308] on icon at bounding box center [251, 307] width 6 height 5
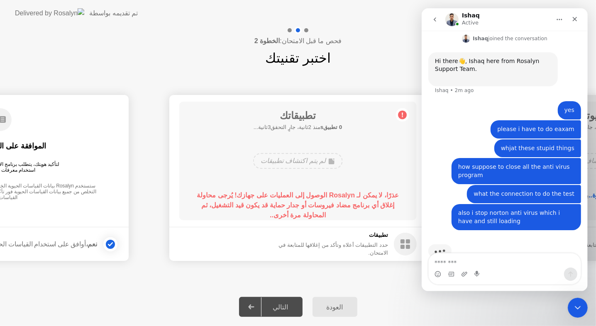
click at [289, 307] on div "التالي" at bounding box center [280, 307] width 39 height 8
click at [345, 306] on div "العودة" at bounding box center [335, 307] width 40 height 8
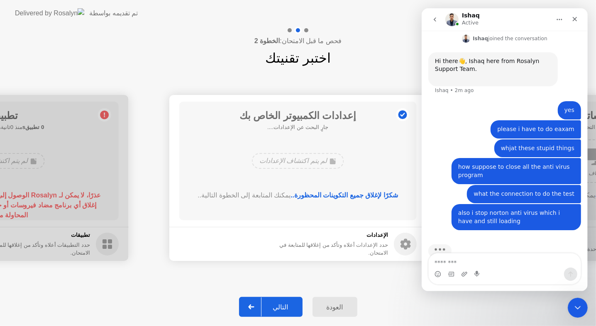
click at [341, 197] on b "شكرًا لإغلاق جميع التكوينات المحظورة.." at bounding box center [345, 195] width 108 height 7
click at [286, 316] on button "التالي" at bounding box center [271, 307] width 64 height 20
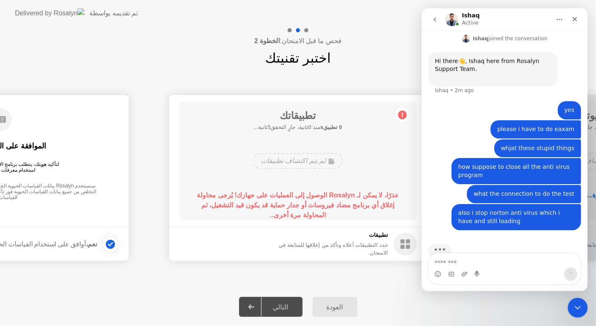
click at [306, 213] on div "عذرًا، لا يمكن لـ Rosalyn الوصول إلى العمليات على جهازك! يُرجى محاولة إغلاق أي …" at bounding box center [298, 202] width 214 height 23
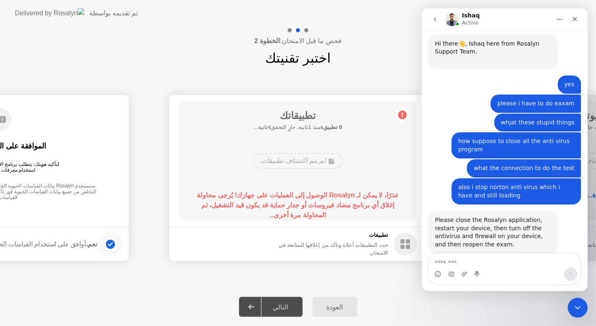
scroll to position [618, 0]
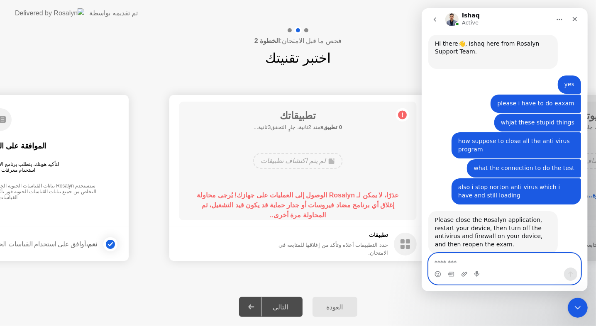
click at [474, 266] on textarea "Message…" at bounding box center [504, 261] width 152 height 14
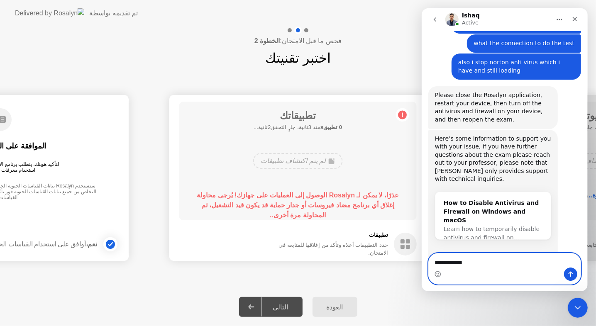
scroll to position [762, 0]
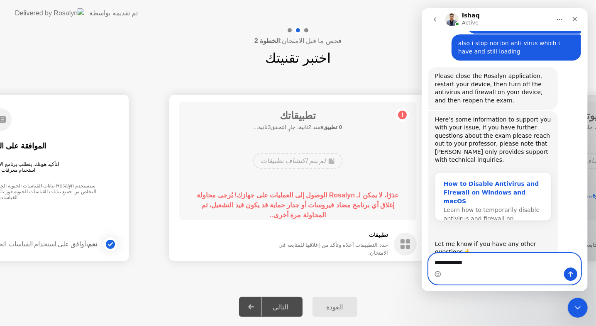
type textarea "**********"
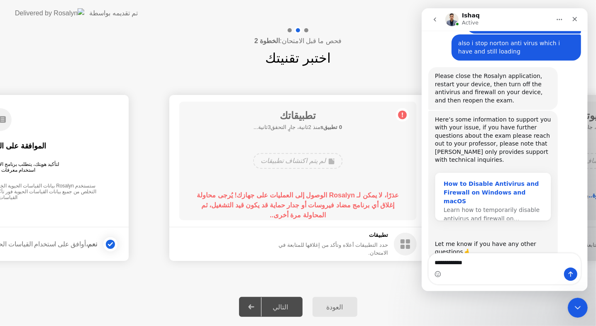
click at [476, 180] on div "How to Disable Antivirus and Firewall on Windows and macOS" at bounding box center [492, 193] width 99 height 26
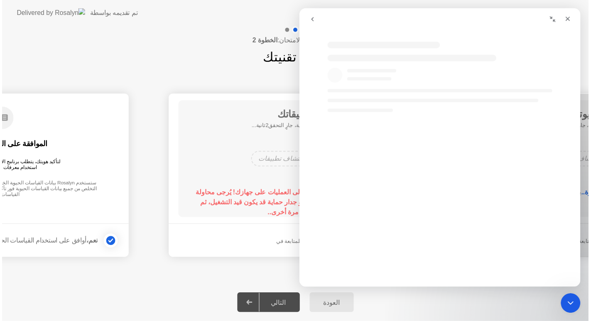
scroll to position [0, 0]
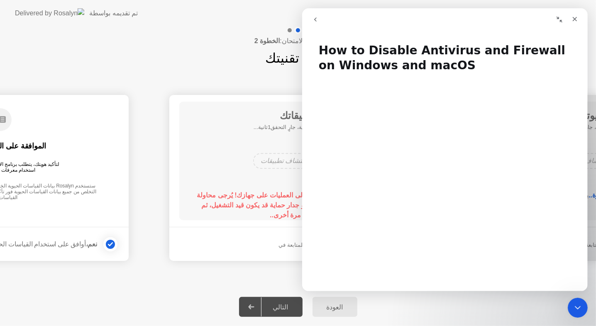
click at [360, 320] on div "العودة التالي" at bounding box center [298, 307] width 596 height 38
click at [249, 287] on div "**********" at bounding box center [298, 178] width 596 height 220
click at [484, 34] on div "How to Disable Antivirus and Firewall on Windows and macOS Did this answer your…" at bounding box center [445, 162] width 286 height 257
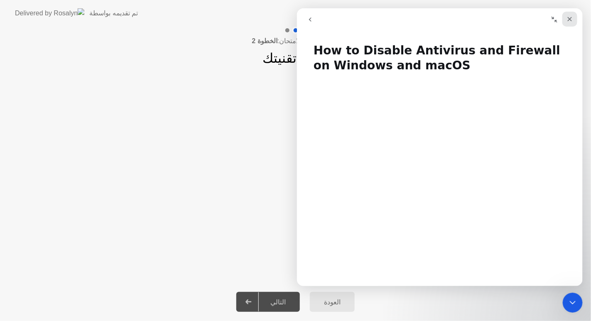
click at [570, 20] on icon "Close" at bounding box center [569, 19] width 7 height 7
